Goal: Task Accomplishment & Management: Manage account settings

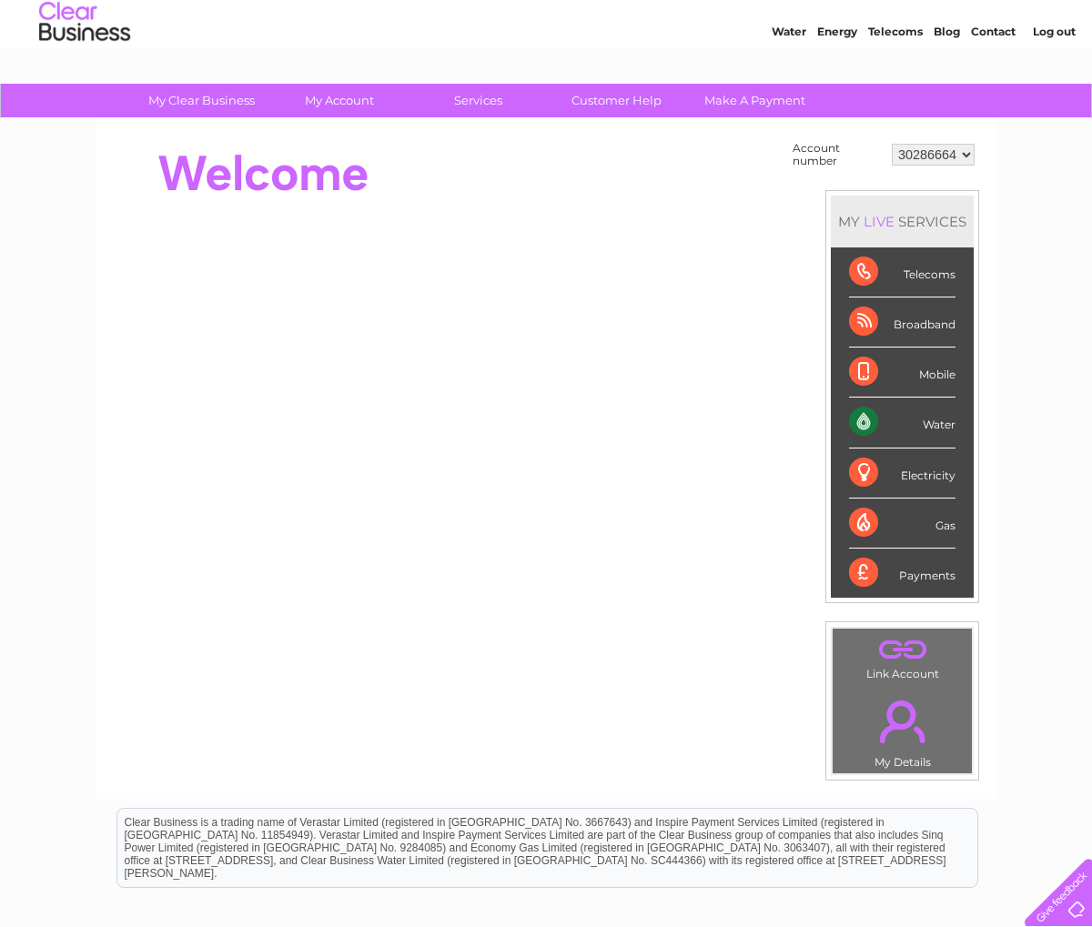
scroll to position [52, 0]
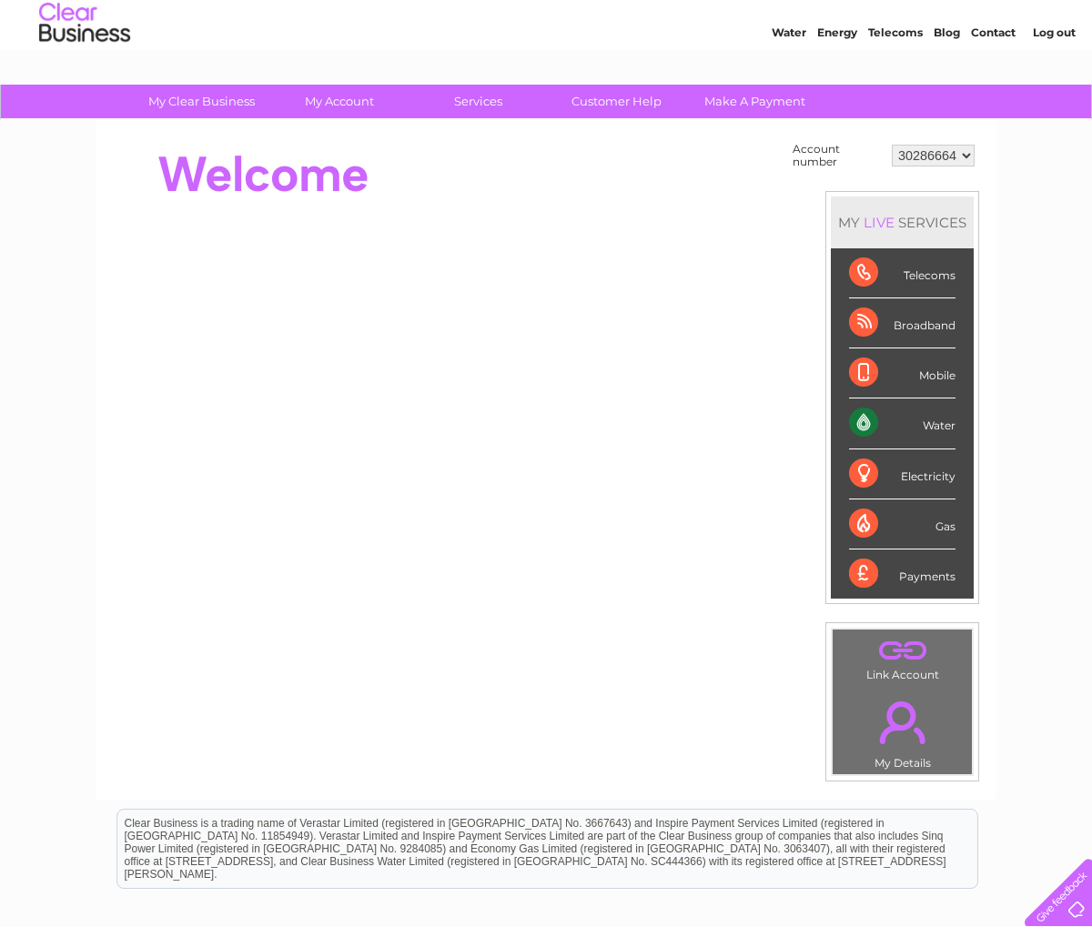
drag, startPoint x: 938, startPoint y: 427, endPoint x: 866, endPoint y: 428, distance: 71.9
click at [942, 428] on div "Water" at bounding box center [902, 424] width 106 height 50
click at [883, 428] on div "Water" at bounding box center [902, 424] width 106 height 50
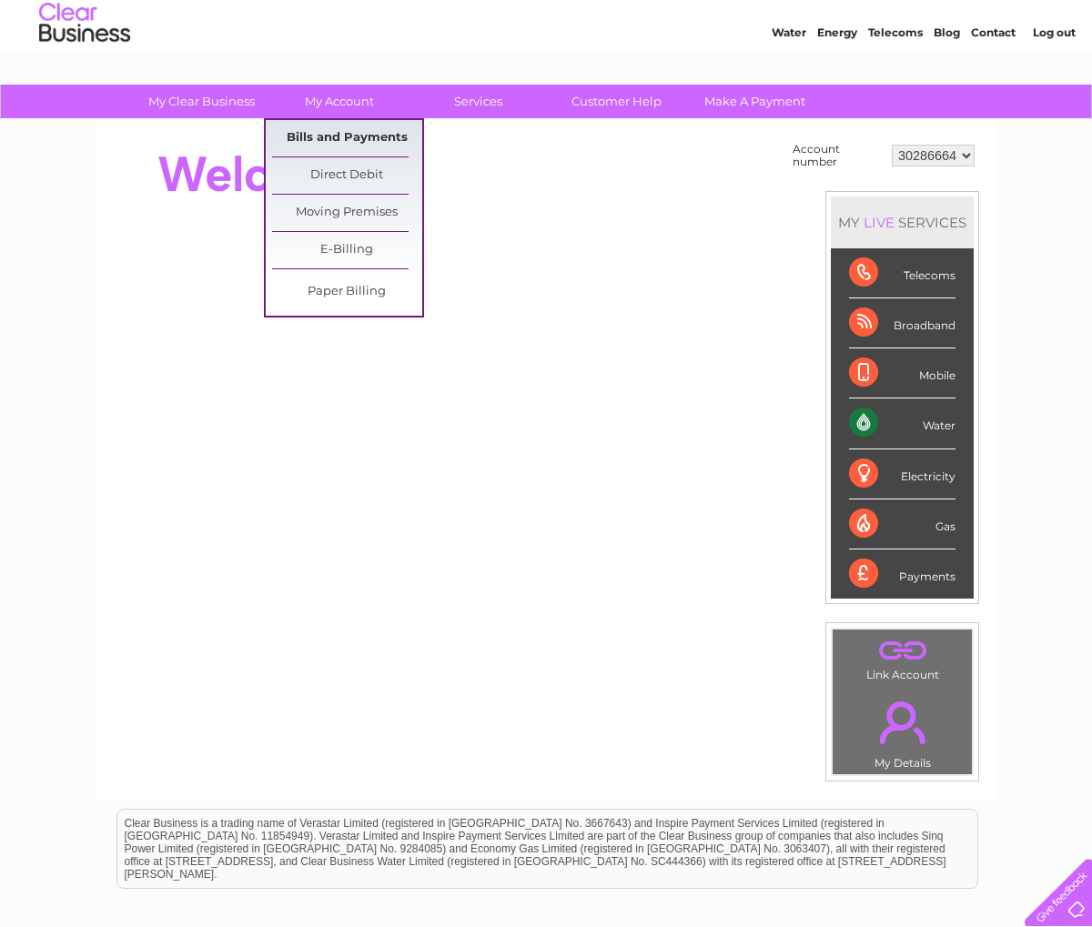
click at [367, 138] on link "Bills and Payments" at bounding box center [347, 138] width 150 height 36
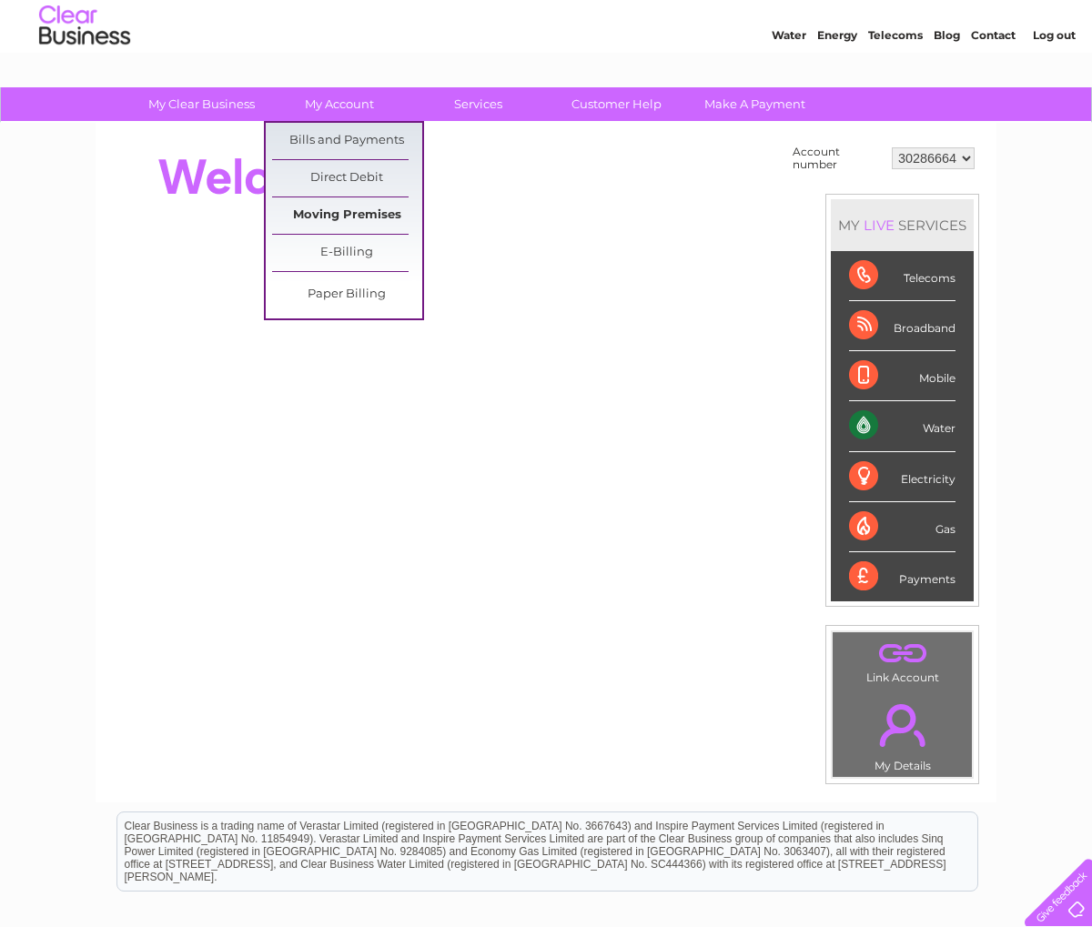
scroll to position [48, 0]
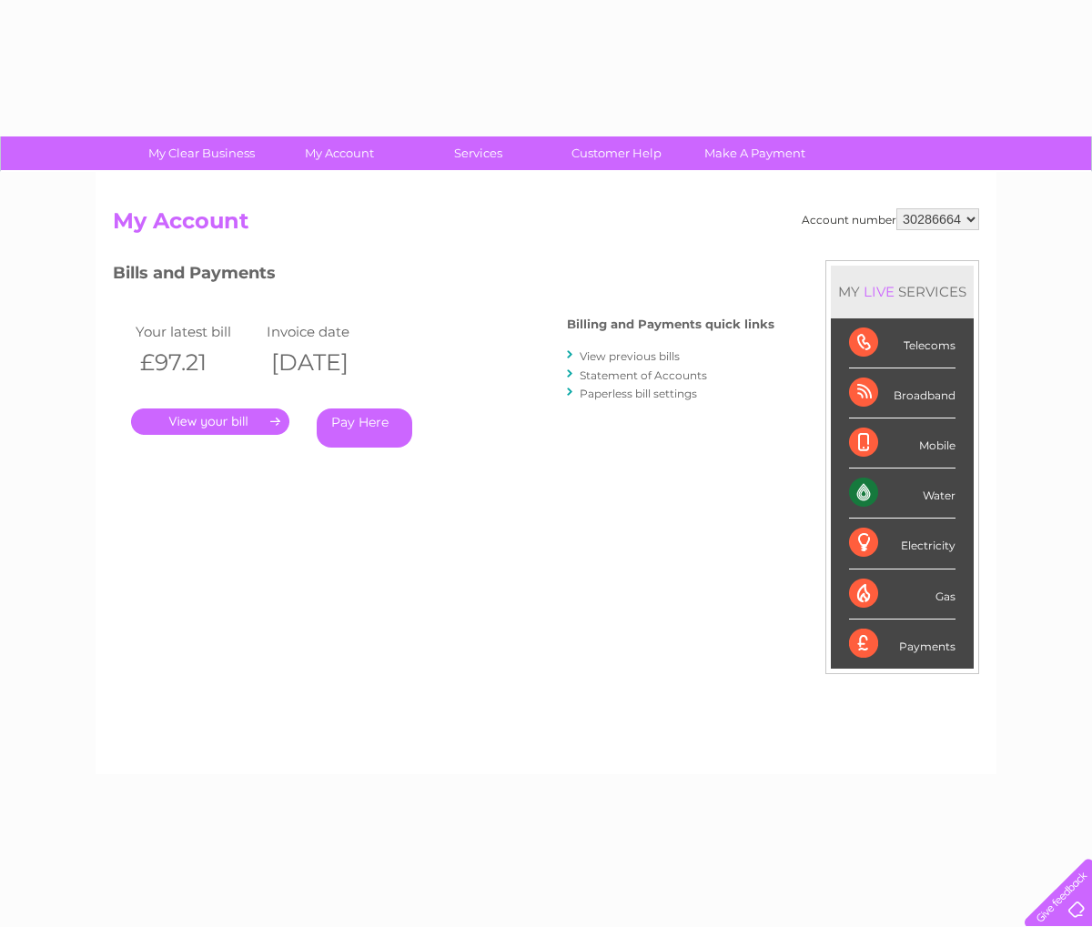
click at [357, 146] on link "My Account" at bounding box center [340, 154] width 150 height 34
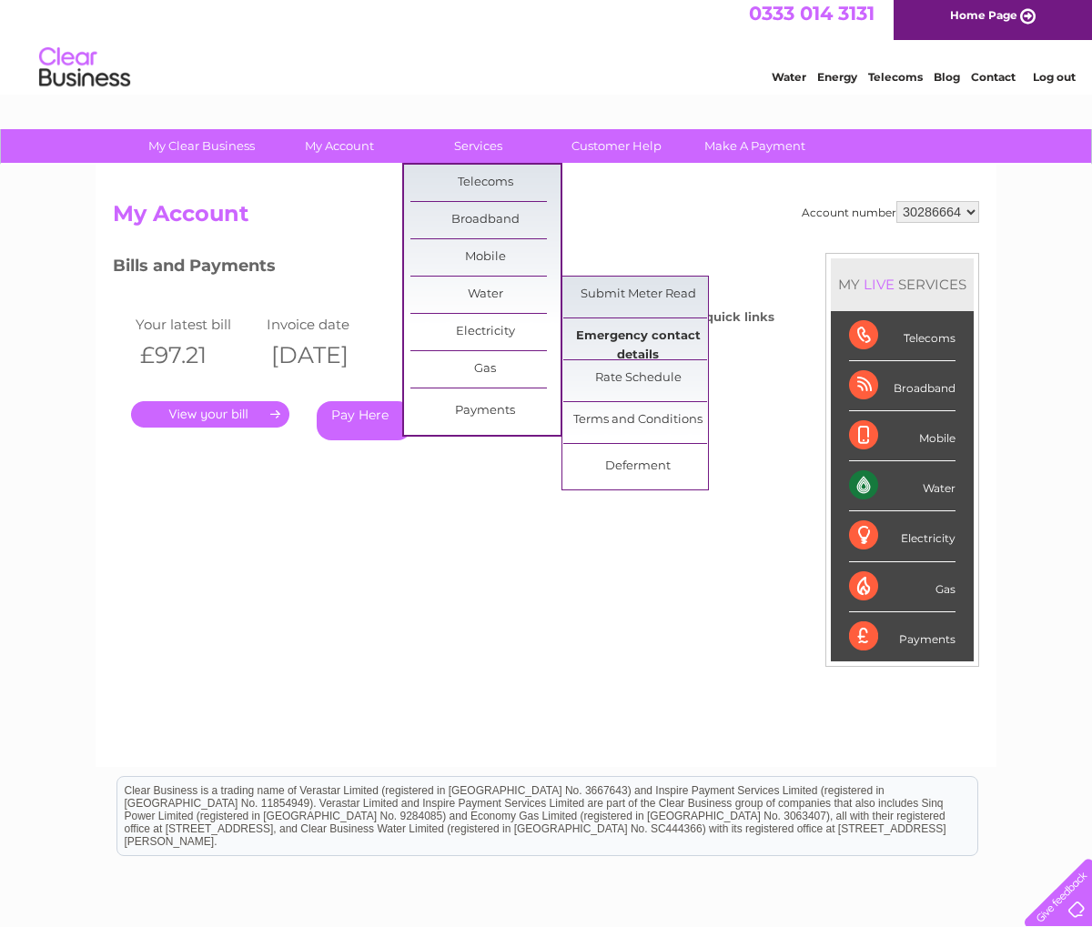
scroll to position [8, 0]
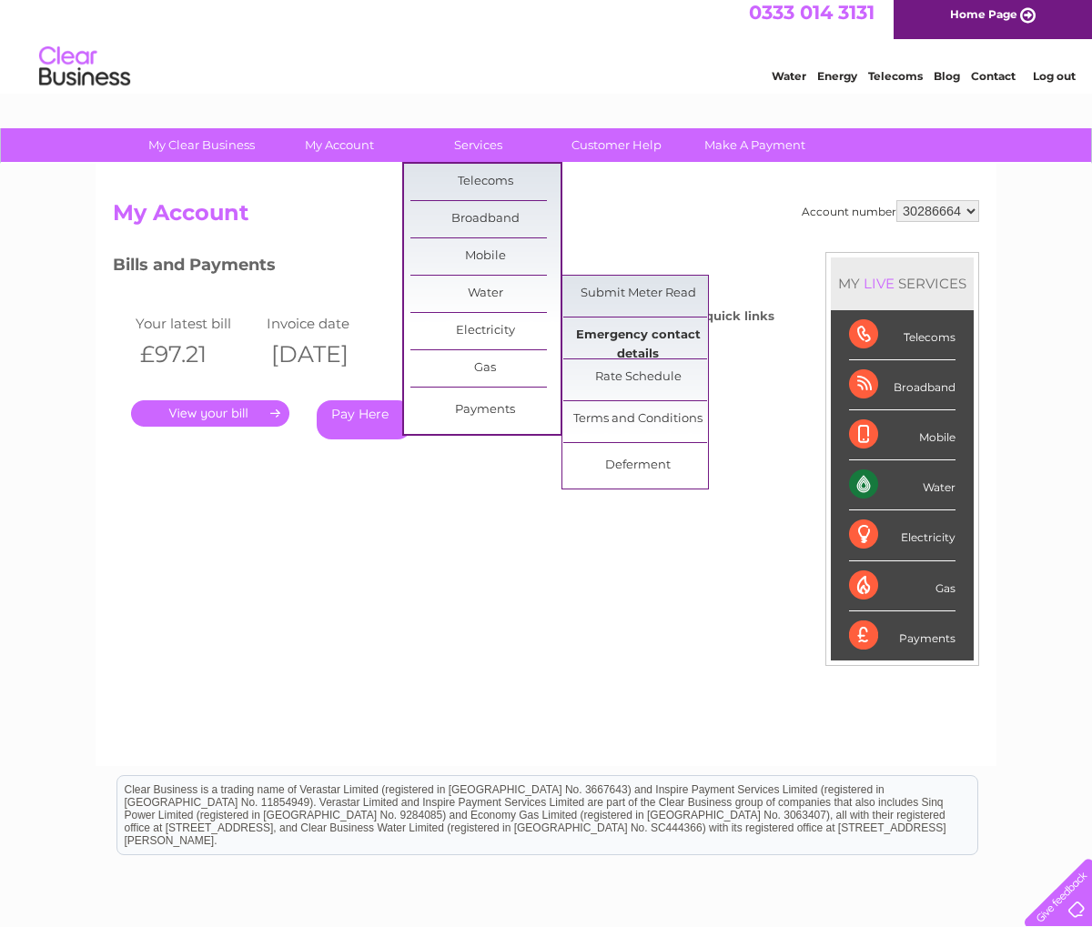
click at [582, 347] on link "Emergency contact details" at bounding box center [638, 336] width 150 height 36
